Goal: Information Seeking & Learning: Understand process/instructions

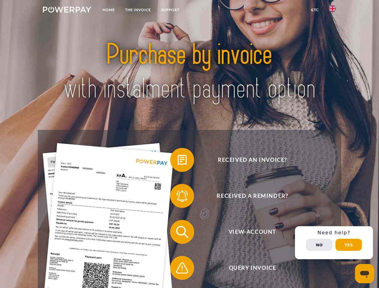
click at [67, 11] on img at bounding box center [67, 10] width 48 height 6
click at [332, 11] on img at bounding box center [332, 8] width 7 height 7
click at [314, 10] on link "GTC" at bounding box center [315, 10] width 18 height 11
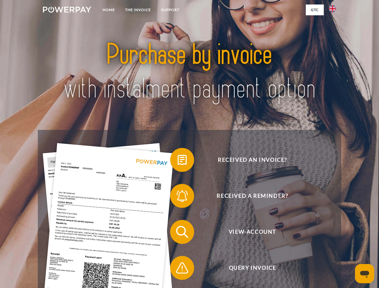
click at [178, 161] on span at bounding box center [173, 160] width 30 height 30
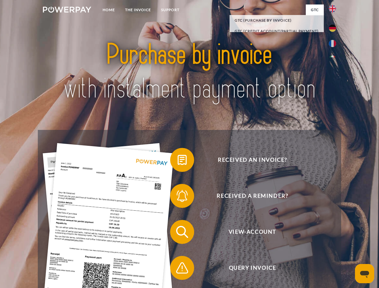
click at [178, 197] on div "Received an invoice? Received a reminder? View-Account Query Invoice" at bounding box center [189, 250] width 303 height 240
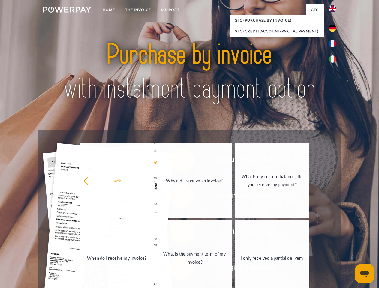
click at [178, 233] on link "What is the payment term of my invoice?" at bounding box center [194, 258] width 75 height 75
click at [178, 269] on link "What is the payment term of my invoice?" at bounding box center [194, 258] width 75 height 75
click at [334, 243] on div "Received an invoice? Received a reminder? View-Account Query Invoice" at bounding box center [189, 250] width 303 height 240
click at [319, 244] on span "View-Account" at bounding box center [252, 232] width 147 height 24
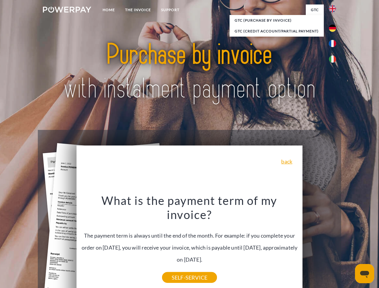
click at [349, 245] on header "Home THE INVOICE Support" at bounding box center [189, 207] width 379 height 414
